Goal: Task Accomplishment & Management: Use online tool/utility

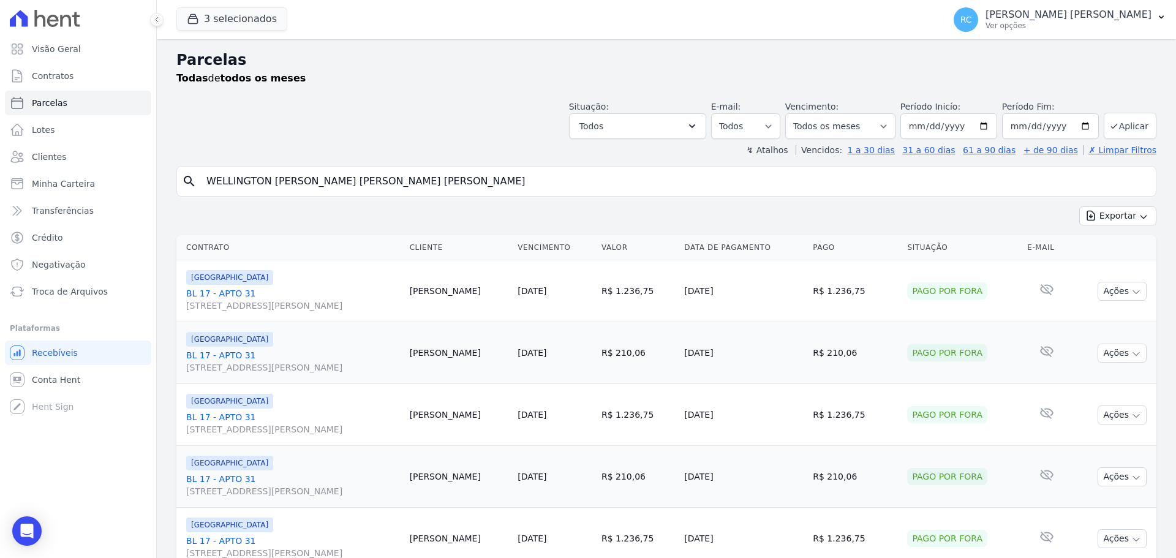
select select
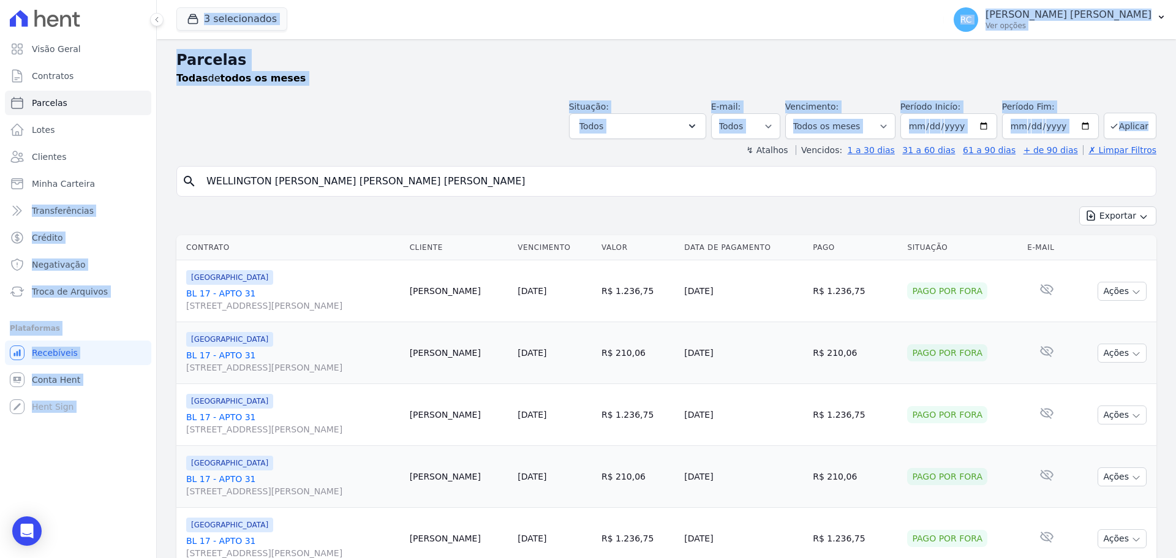
drag, startPoint x: 478, startPoint y: 158, endPoint x: 3, endPoint y: 187, distance: 475.4
click at [23, 186] on div "Visão Geral Contratos Parcelas Lotes Clientes Minha Carteira Transferências Cré…" at bounding box center [588, 279] width 1176 height 558
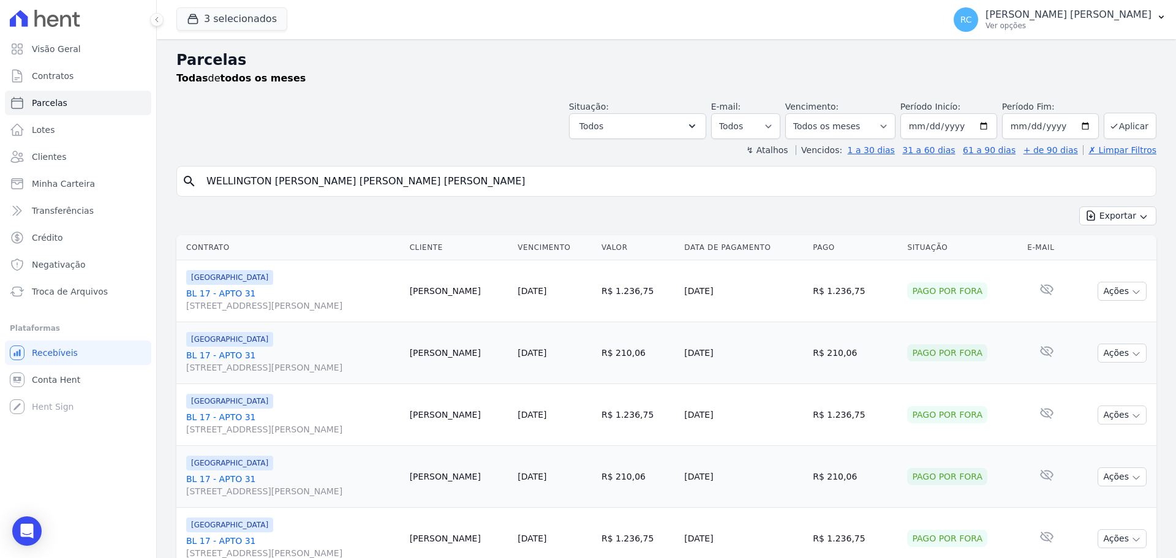
click at [396, 191] on input "WELLINGTON SOUTO DE ARRUDA LOPES" at bounding box center [674, 181] width 951 height 24
paste input "[PERSON_NAME] [PERSON_NAME]"
click at [396, 191] on input "WELLINGTON SOUTO DE ARRUDA LOPES" at bounding box center [674, 181] width 951 height 24
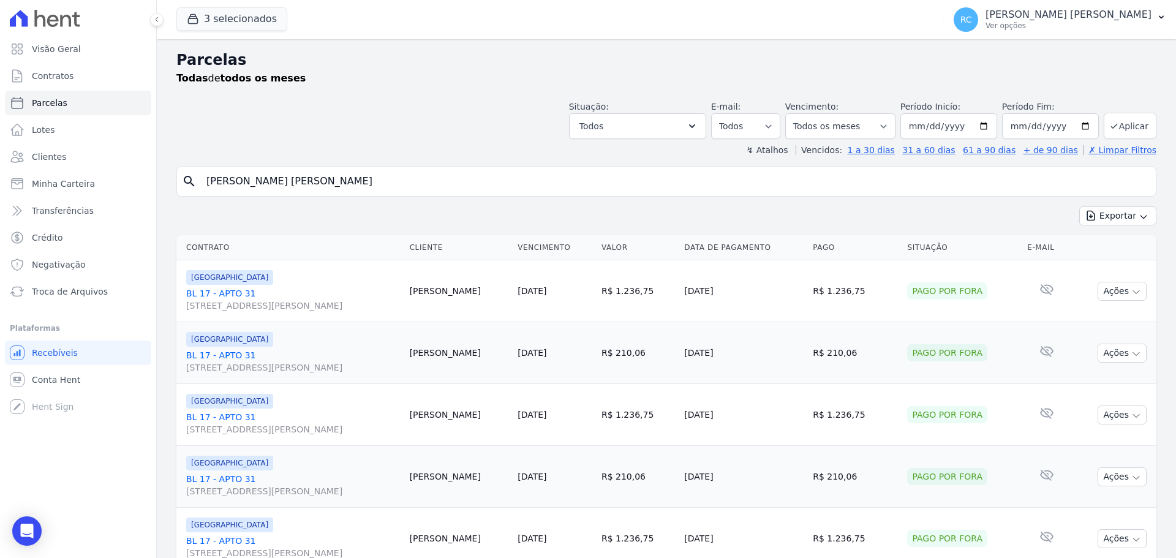
type input "[PERSON_NAME] [PERSON_NAME]"
click at [850, 122] on select "Filtrar por período ──────── Todos os meses Dezembro/2021 Janeiro/2022 Fevereir…" at bounding box center [840, 126] width 110 height 26
select select
click at [656, 129] on button "Todos" at bounding box center [637, 126] width 137 height 26
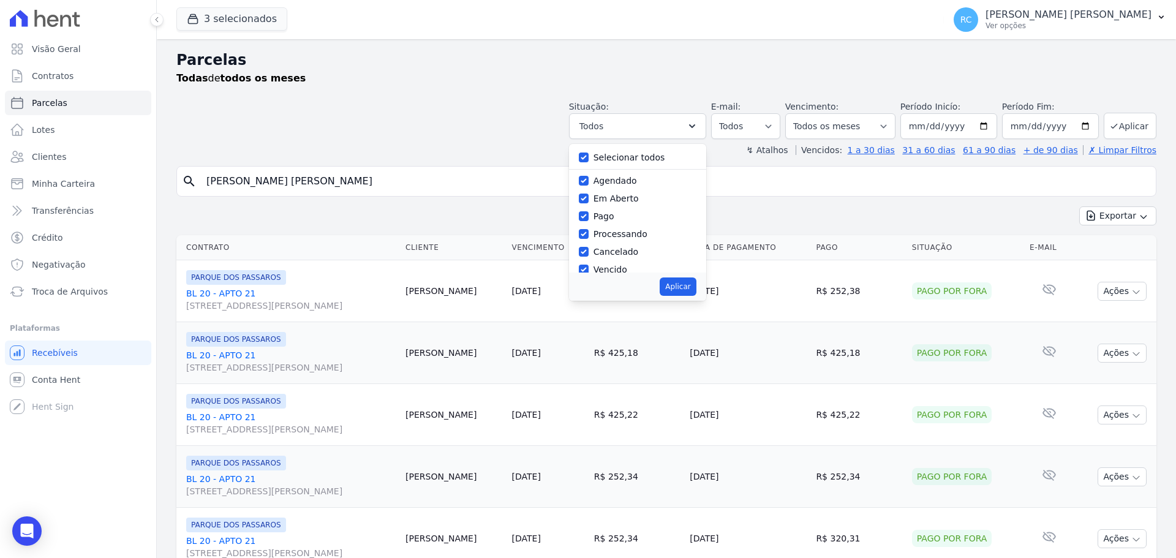
click at [605, 157] on label "Selecionar todos" at bounding box center [629, 157] width 72 height 10
click at [588, 157] on input "Selecionar todos" at bounding box center [584, 157] width 10 height 10
checkbox input "false"
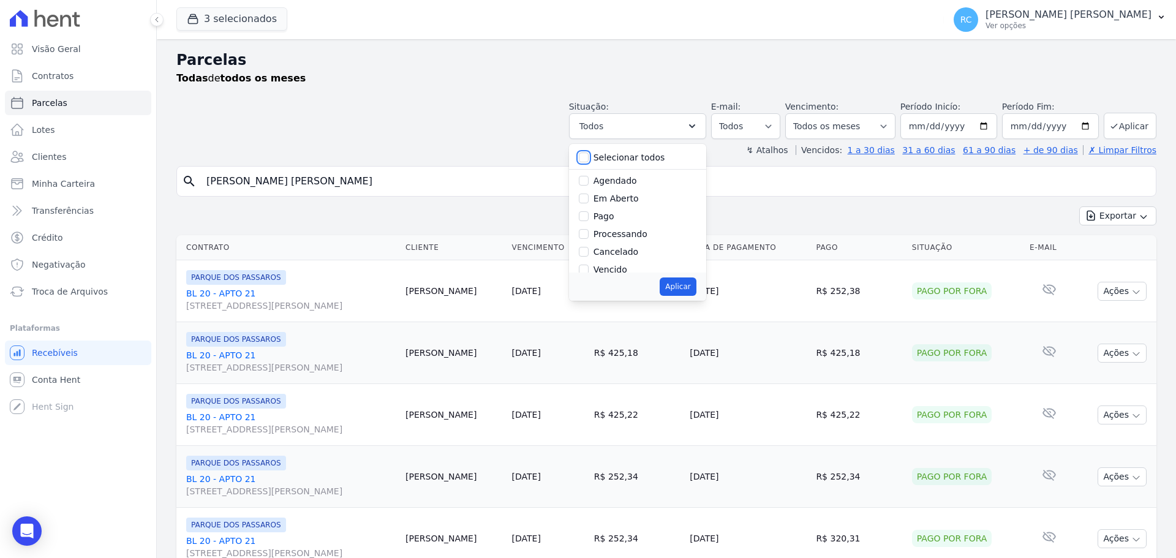
checkbox input "false"
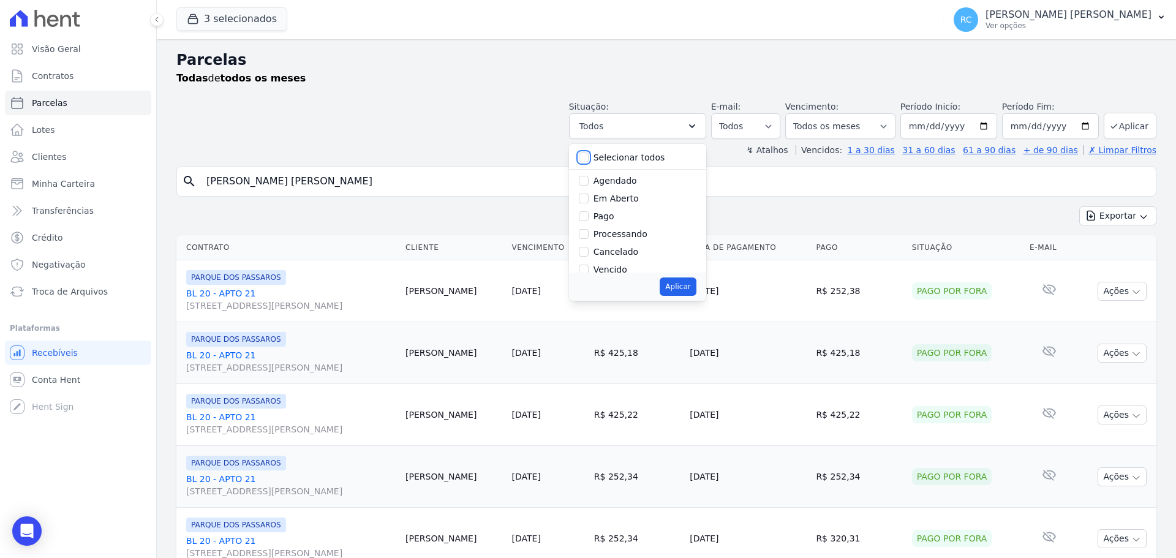
checkbox input "false"
click at [604, 269] on label "Vencido" at bounding box center [610, 269] width 34 height 10
click at [588, 269] on input "Vencido" at bounding box center [584, 269] width 10 height 10
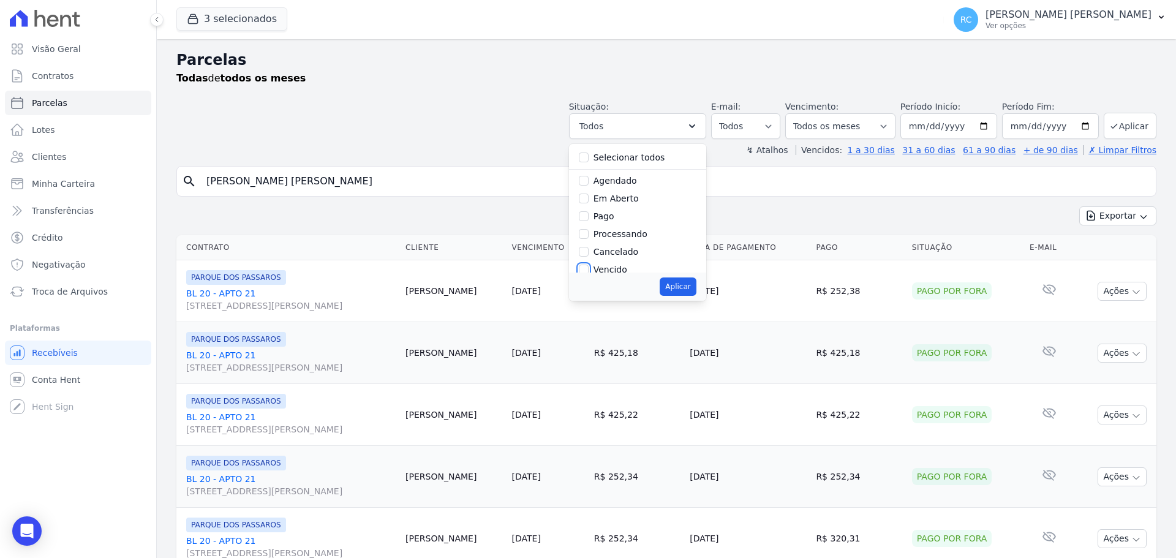
checkbox input "true"
click at [691, 287] on button "Aplicar" at bounding box center [677, 286] width 36 height 18
select select "overdue"
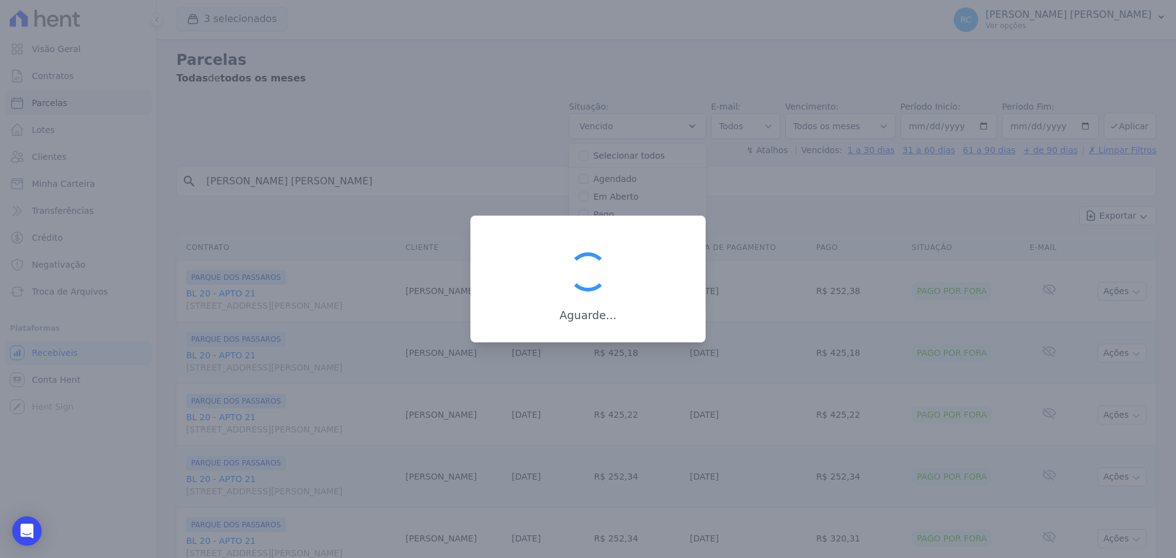
scroll to position [22, 0]
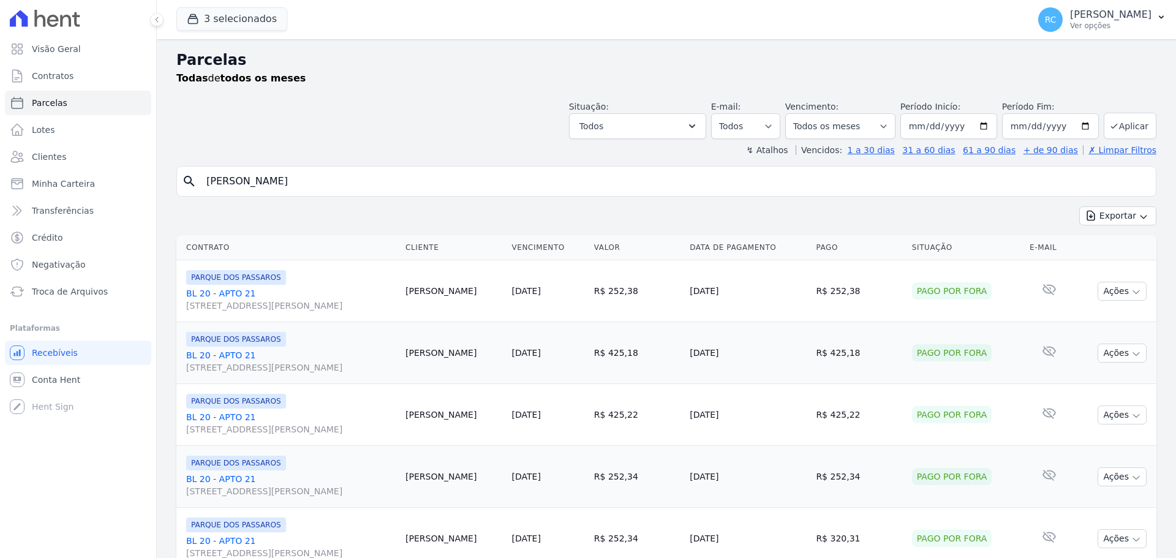
select select "overdue"
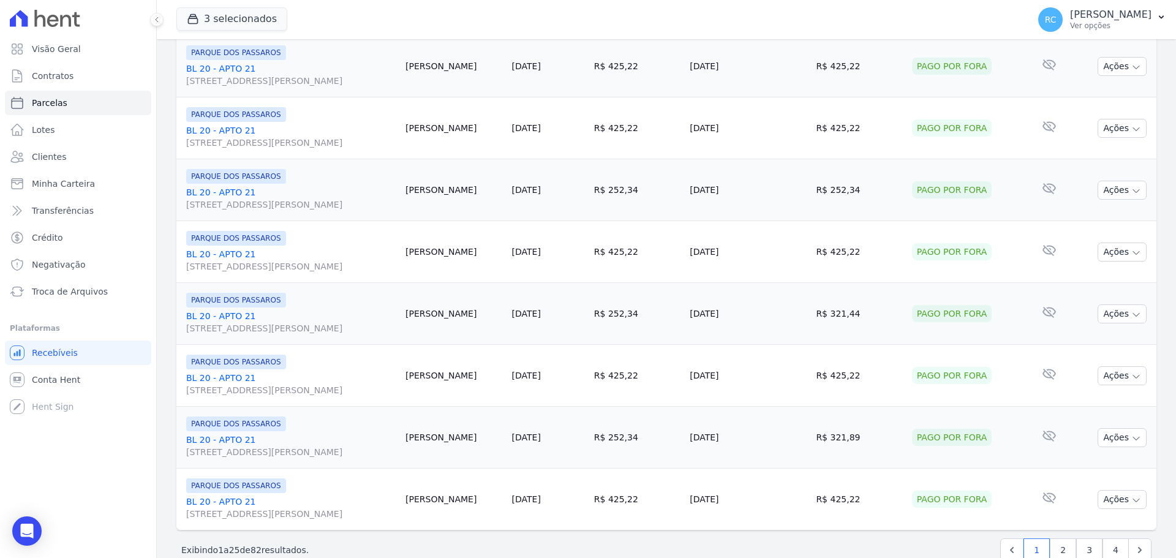
scroll to position [1302, 0]
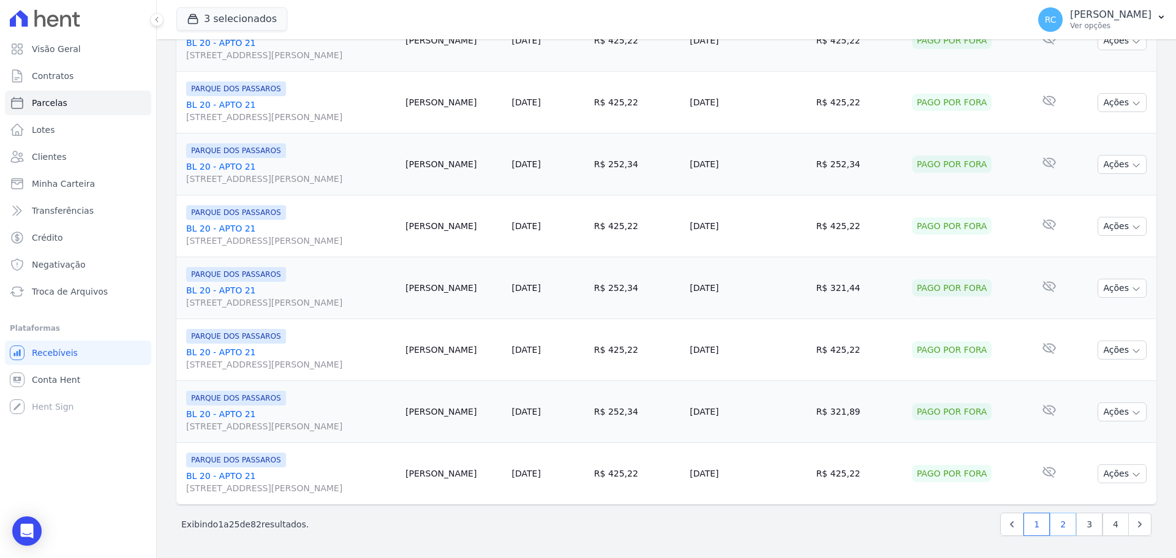
click at [1055, 527] on link "2" at bounding box center [1062, 523] width 26 height 23
select select
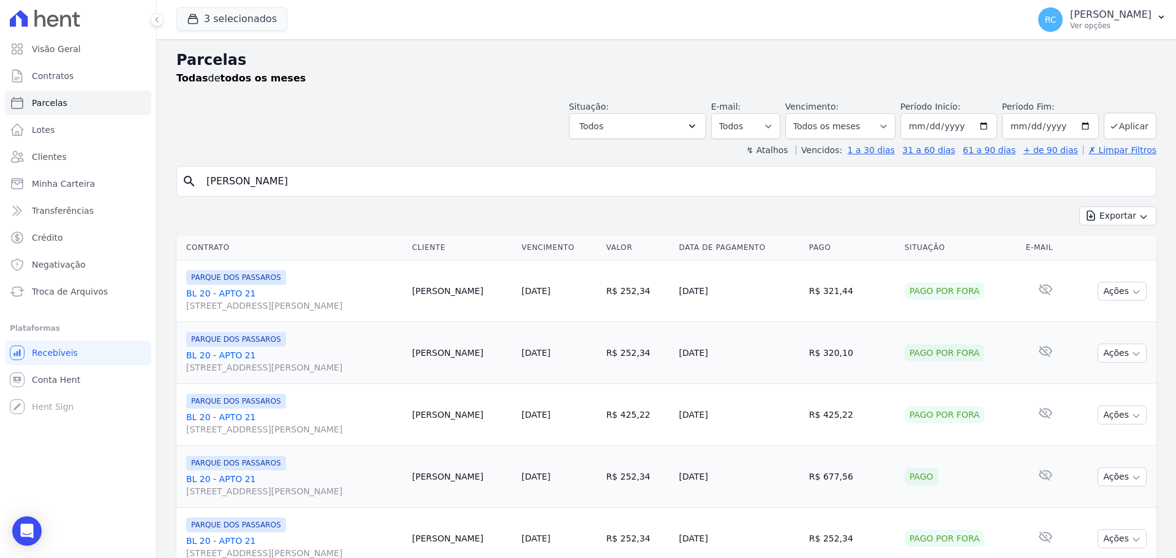
scroll to position [367, 0]
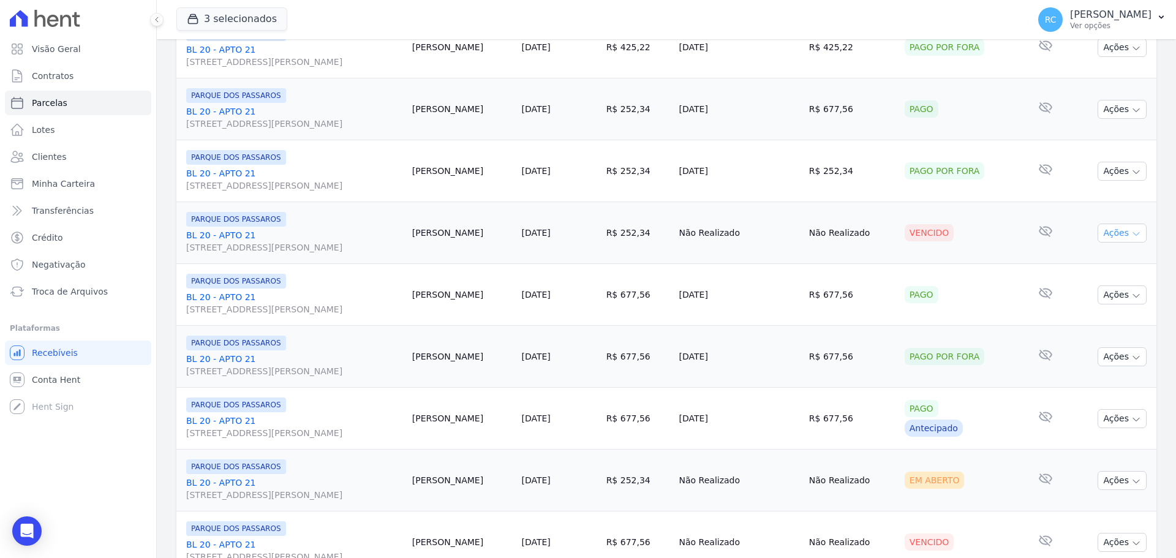
click at [1133, 233] on icon "button" at bounding box center [1136, 234] width 6 height 3
click at [1078, 253] on link "Ver boleto" at bounding box center [1117, 261] width 118 height 23
click at [1092, 334] on link "Liquidação Manual" at bounding box center [1117, 329] width 118 height 23
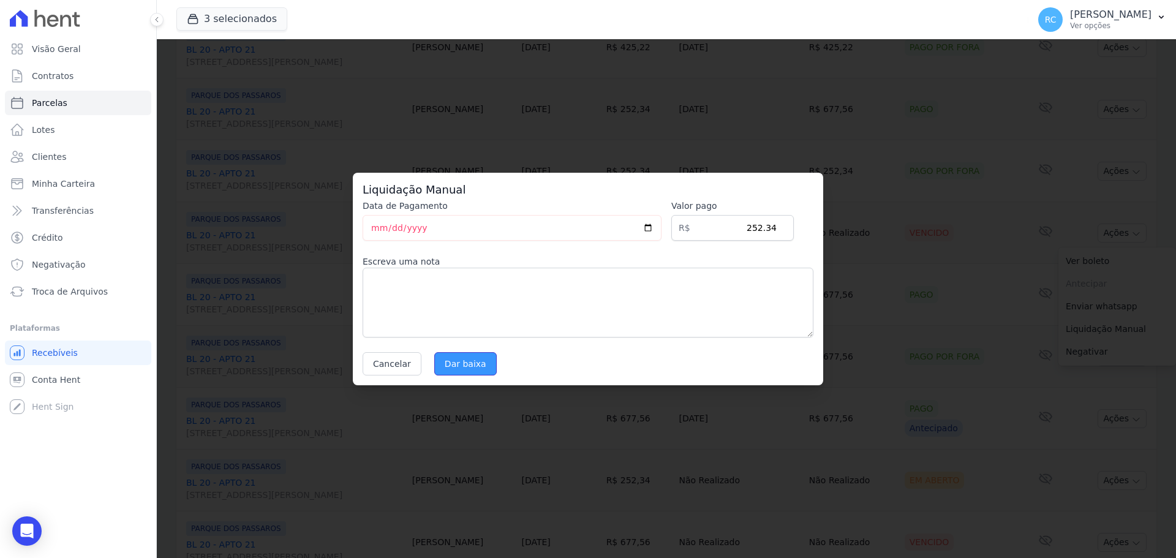
click at [458, 363] on input "Dar baixa" at bounding box center [465, 363] width 62 height 23
select select
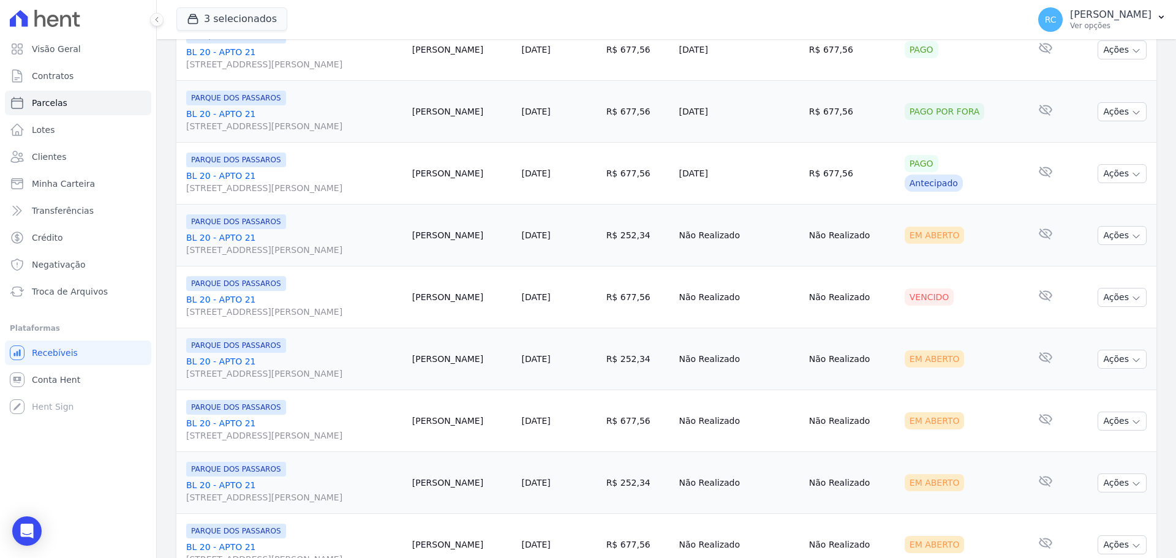
scroll to position [673, 0]
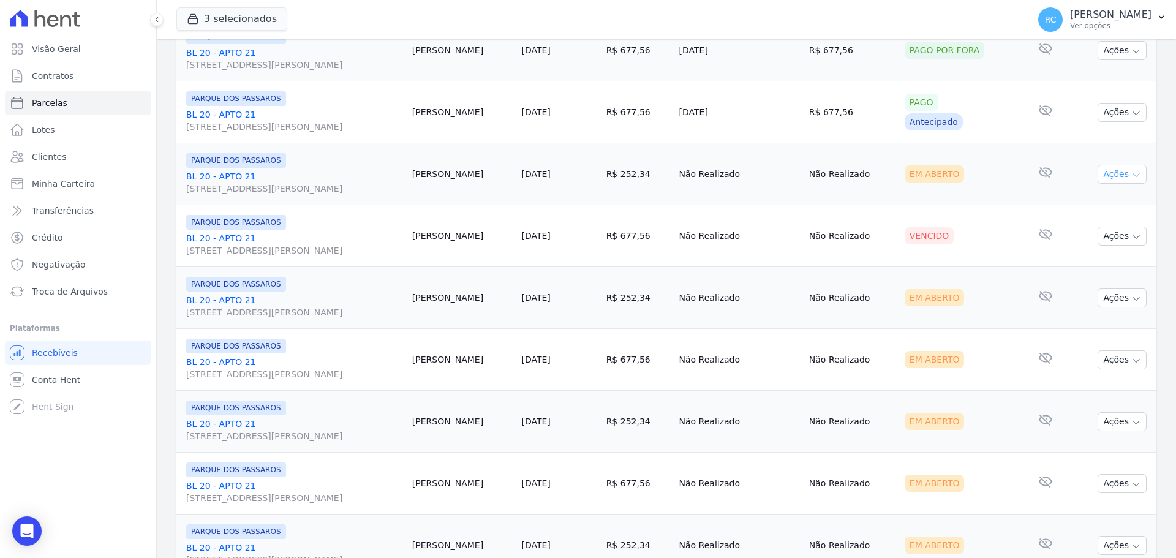
click at [1109, 178] on button "Ações" at bounding box center [1121, 174] width 49 height 19
click at [971, 219] on td "Vencido" at bounding box center [959, 236] width 121 height 62
click at [1111, 238] on button "Ações" at bounding box center [1121, 236] width 49 height 19
click at [1078, 262] on link "Ver boleto" at bounding box center [1117, 264] width 118 height 23
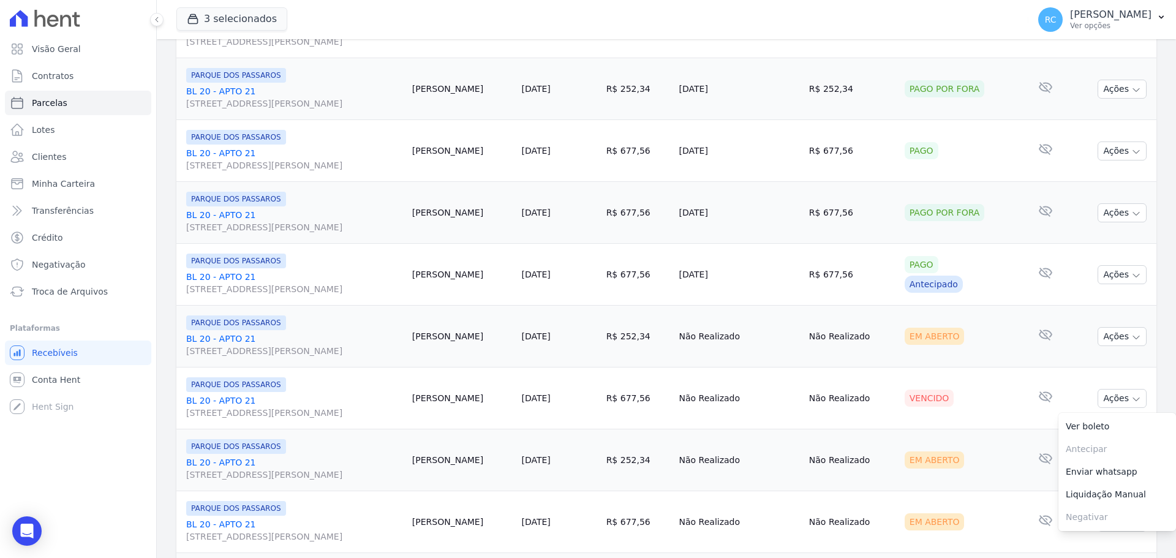
scroll to position [490, 0]
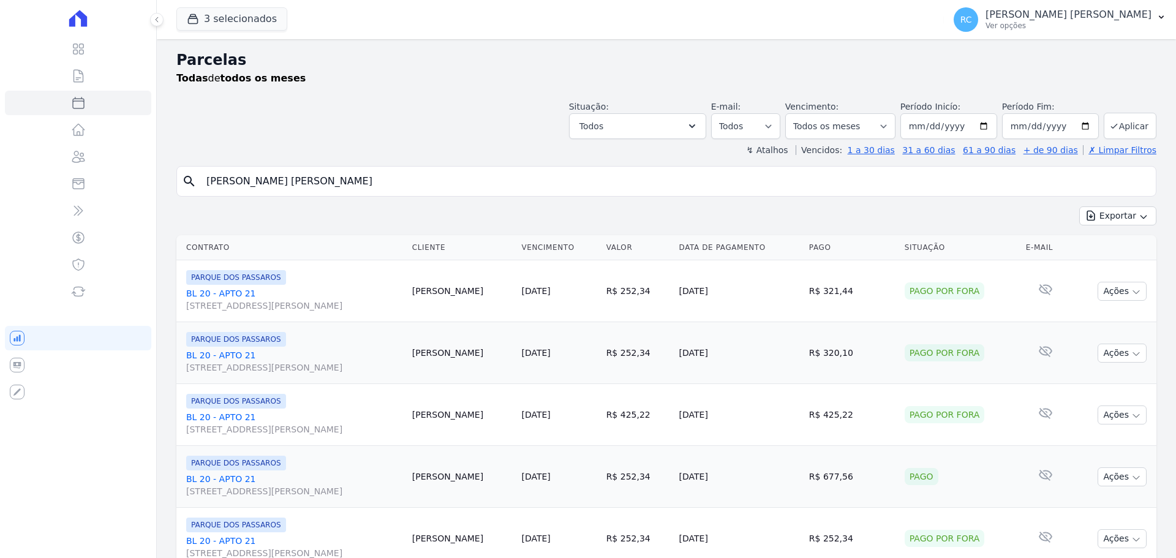
select select
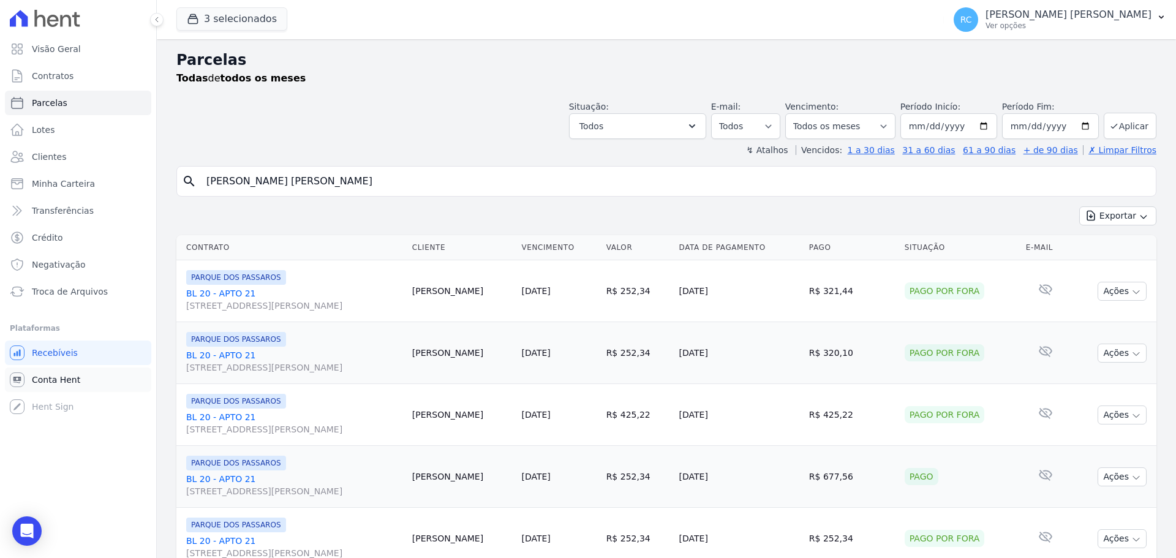
click at [57, 379] on span "Conta Hent" at bounding box center [56, 379] width 48 height 12
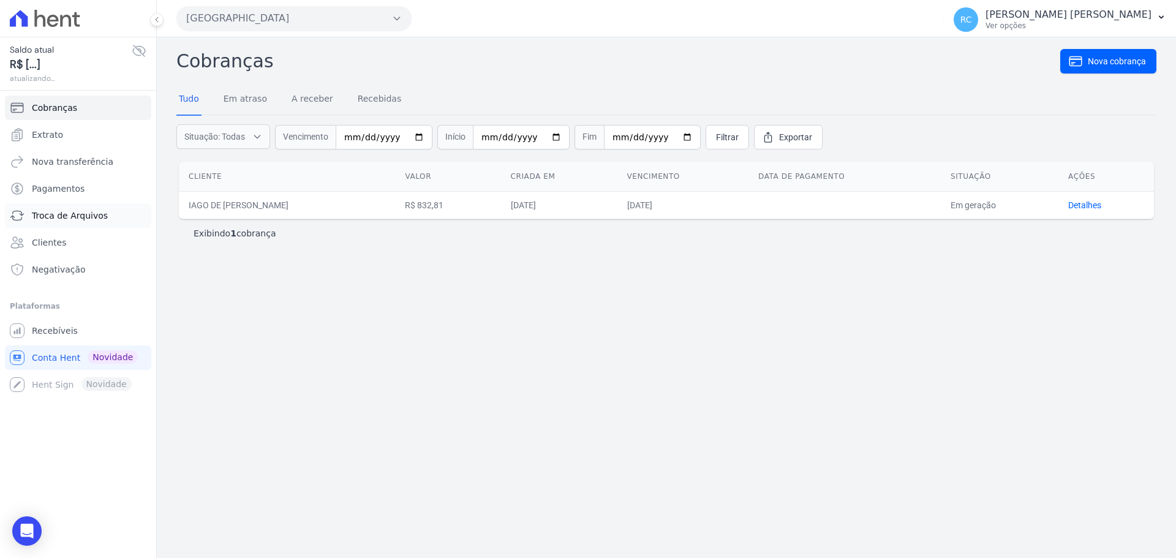
click at [69, 217] on span "Troca de Arquivos" at bounding box center [70, 215] width 76 height 12
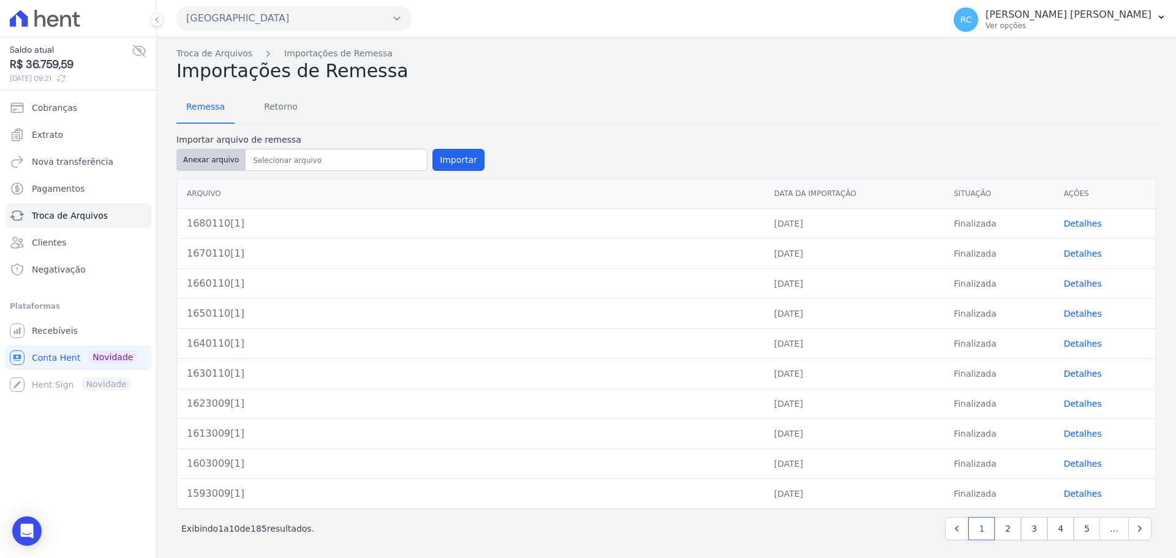
click at [217, 153] on button "Anexar arquivo" at bounding box center [210, 160] width 69 height 22
type input "1690210[1]"
click at [452, 160] on button "Importar" at bounding box center [458, 160] width 52 height 22
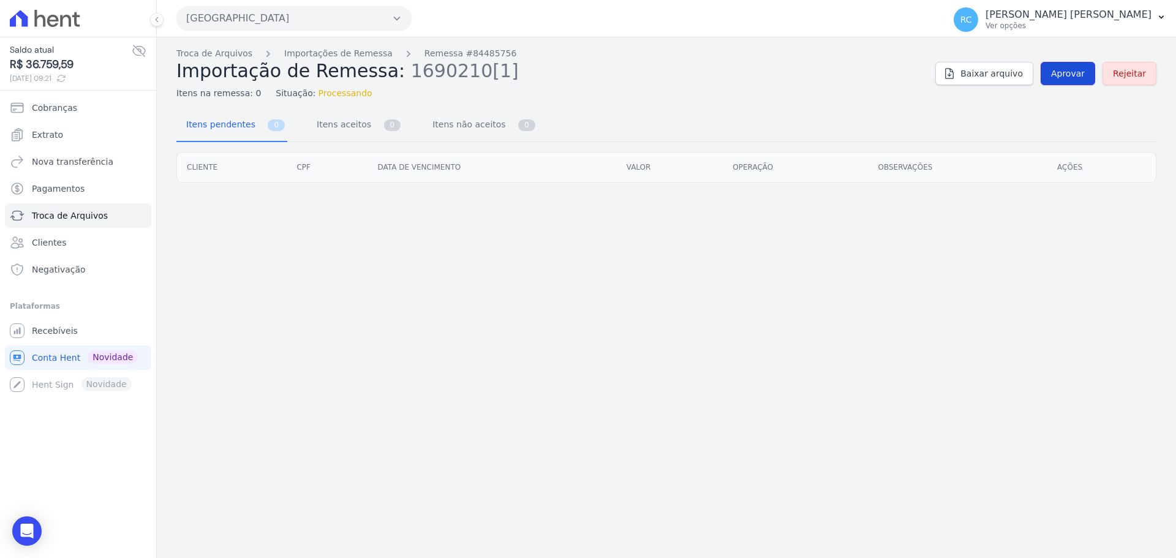
click at [1051, 72] on link "Aprovar" at bounding box center [1067, 73] width 54 height 23
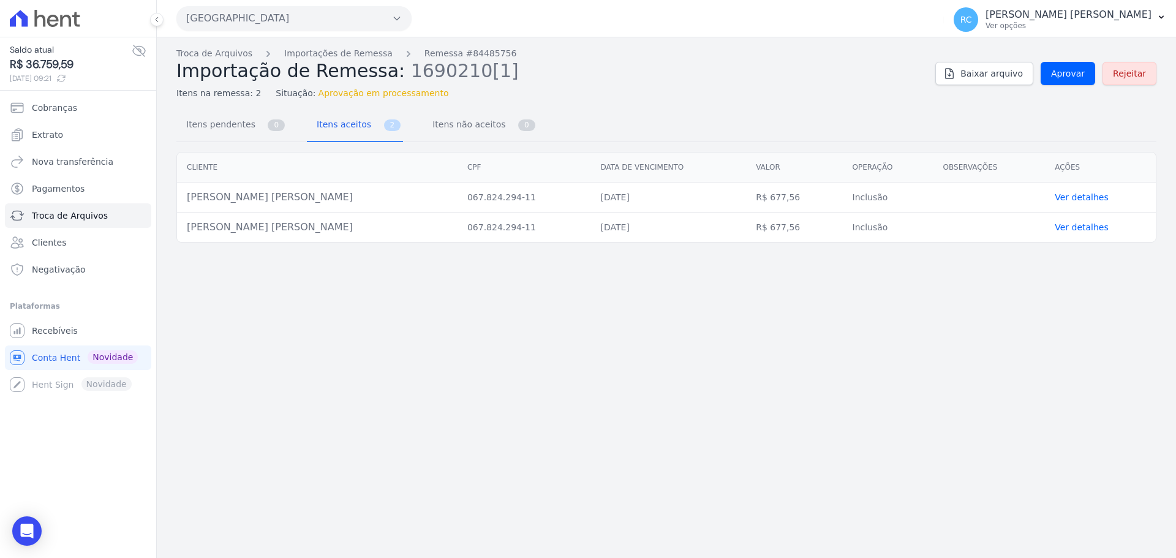
click at [287, 200] on td "[PERSON_NAME] [PERSON_NAME]" at bounding box center [317, 197] width 280 height 30
copy tr "[PERSON_NAME] [PERSON_NAME]"
click at [1060, 72] on span "Aprovar" at bounding box center [1068, 73] width 34 height 12
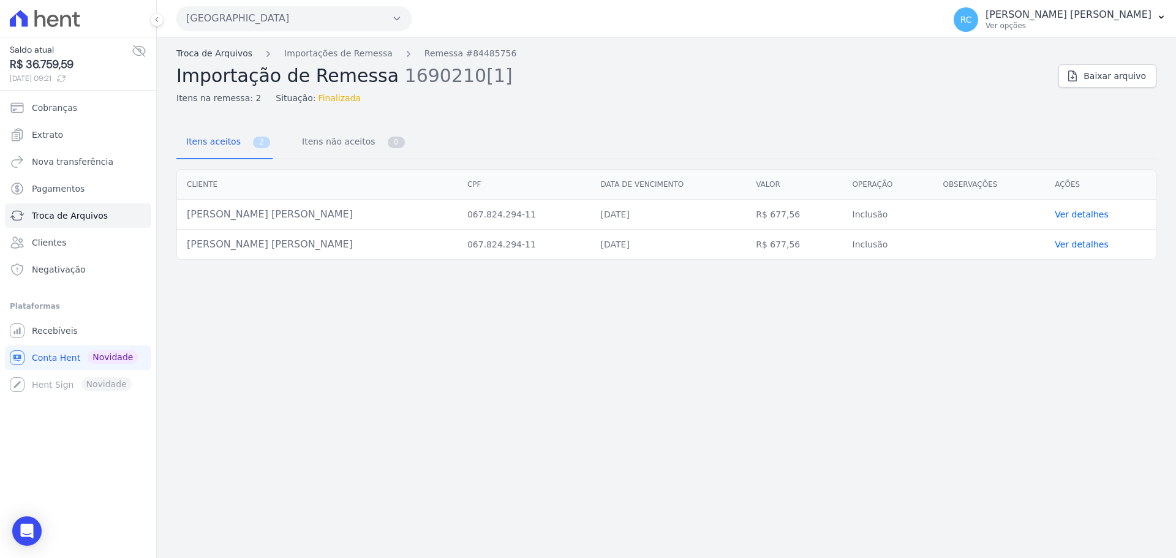
click at [224, 58] on link "Troca de Arquivos" at bounding box center [214, 53] width 76 height 13
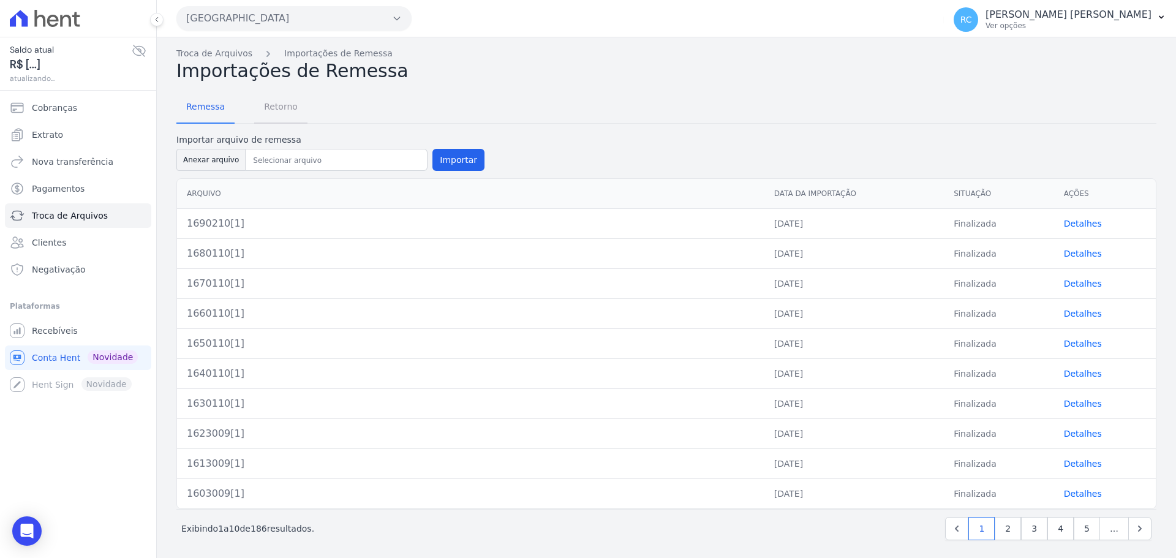
click at [272, 113] on span "Retorno" at bounding box center [281, 106] width 48 height 24
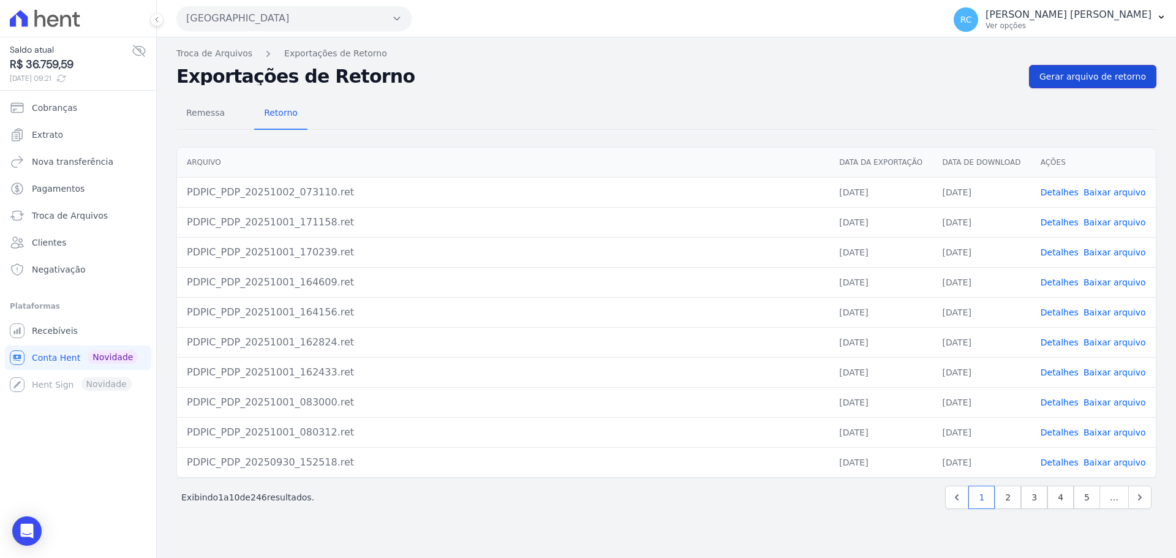
click at [1104, 77] on span "Gerar arquivo de retorno" at bounding box center [1092, 76] width 107 height 12
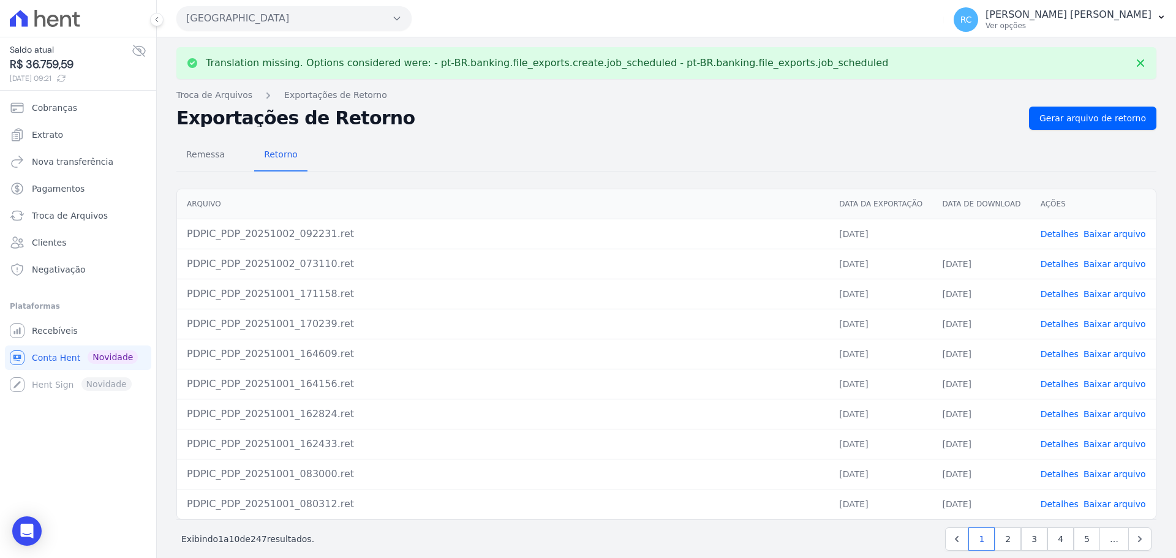
click at [1098, 234] on link "Baixar arquivo" at bounding box center [1114, 234] width 62 height 10
